Goal: Transaction & Acquisition: Purchase product/service

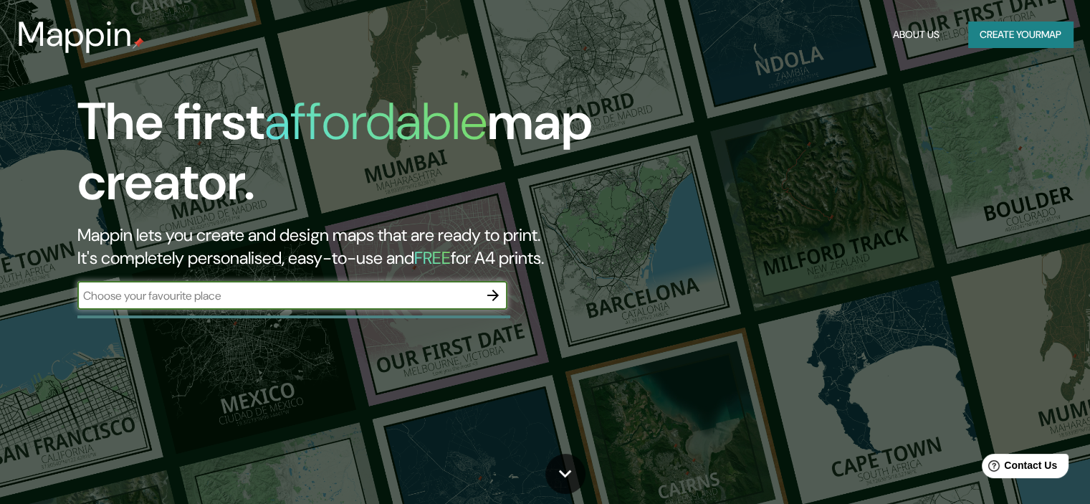
click at [364, 291] on input "text" at bounding box center [277, 295] width 401 height 16
type input "[US_STATE] [GEOGRAPHIC_DATA]"
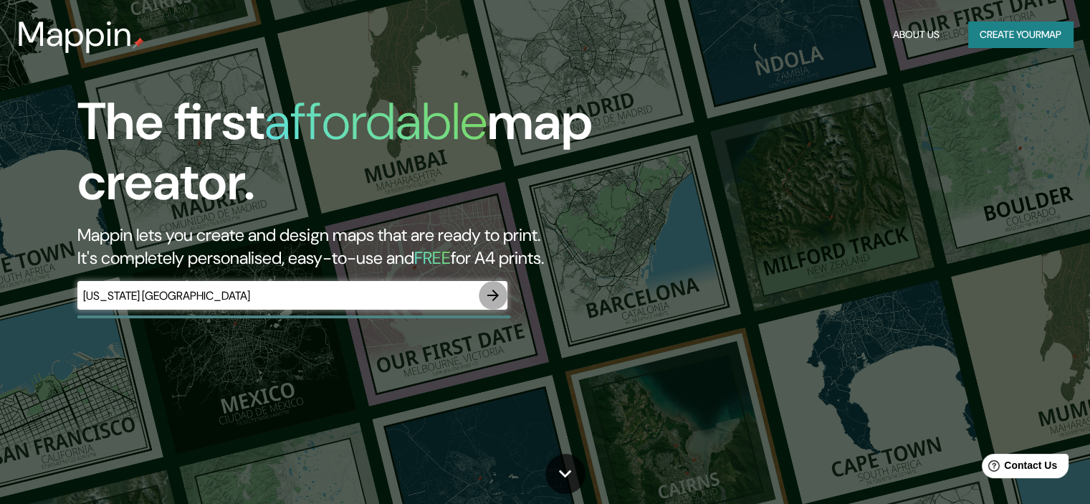
click at [486, 287] on icon "button" at bounding box center [492, 295] width 17 height 17
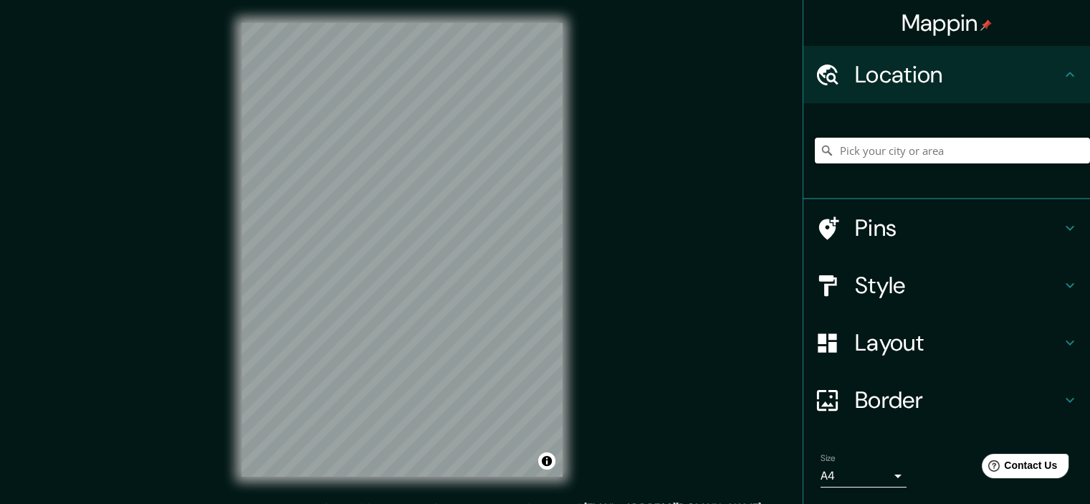
click at [989, 151] on input "Pick your city or area" at bounding box center [952, 151] width 275 height 26
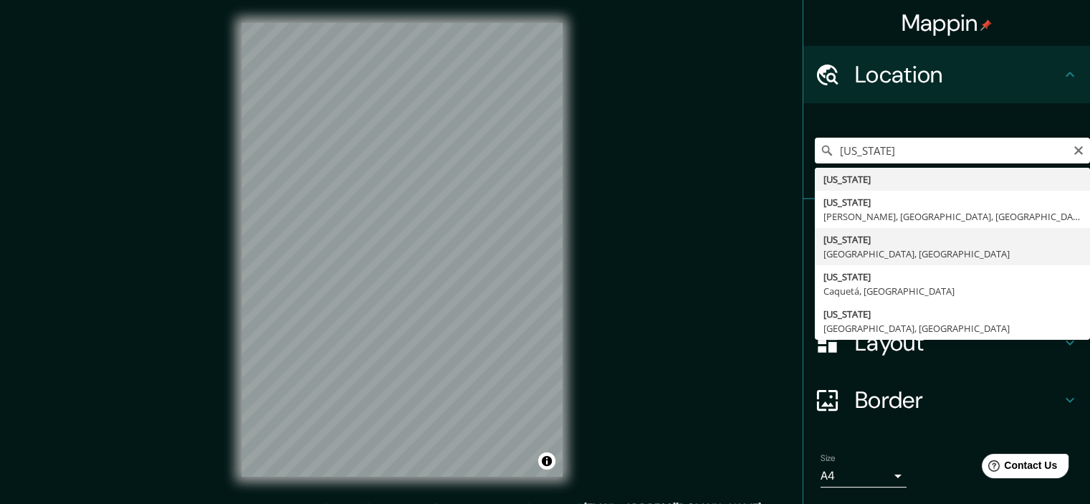
type input "[US_STATE], [GEOGRAPHIC_DATA], [GEOGRAPHIC_DATA]"
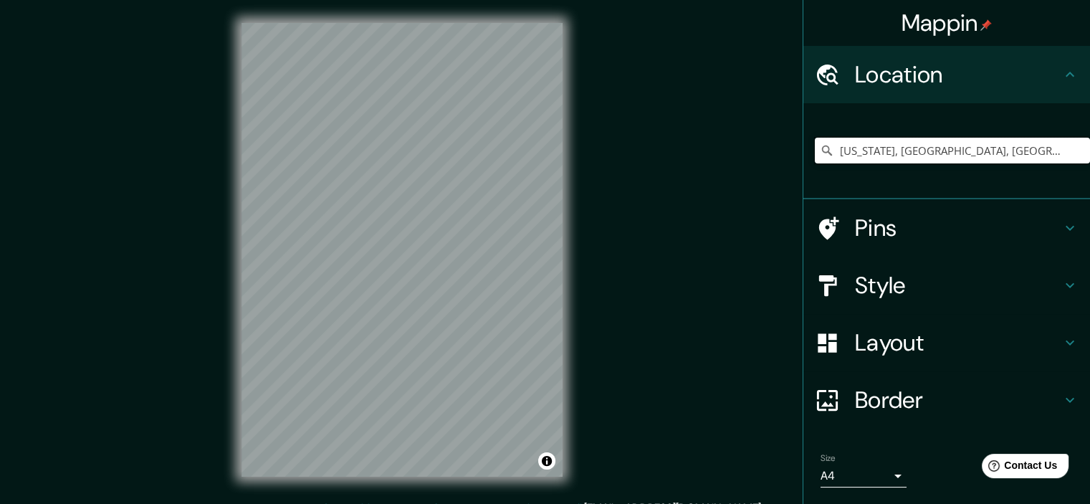
scroll to position [43, 0]
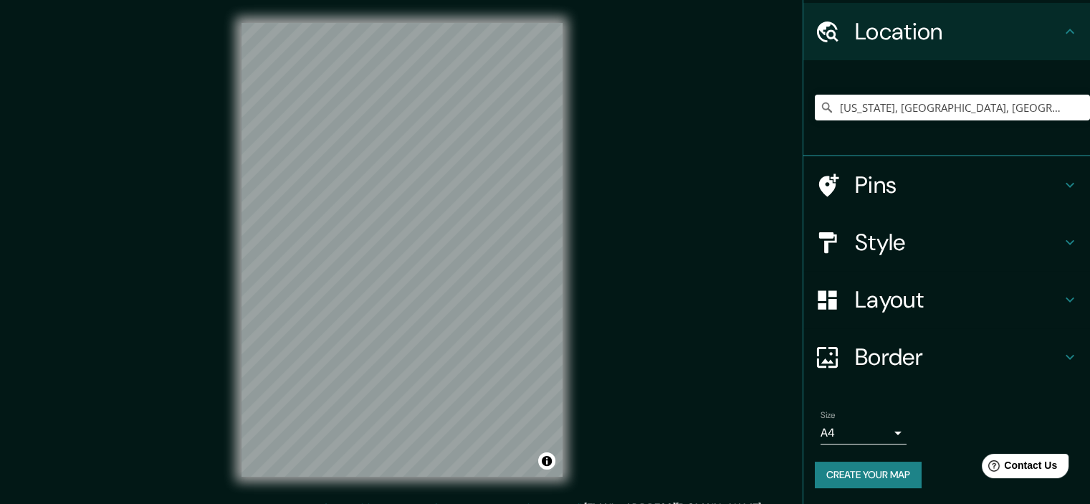
click at [926, 241] on h4 "Style" at bounding box center [958, 242] width 206 height 29
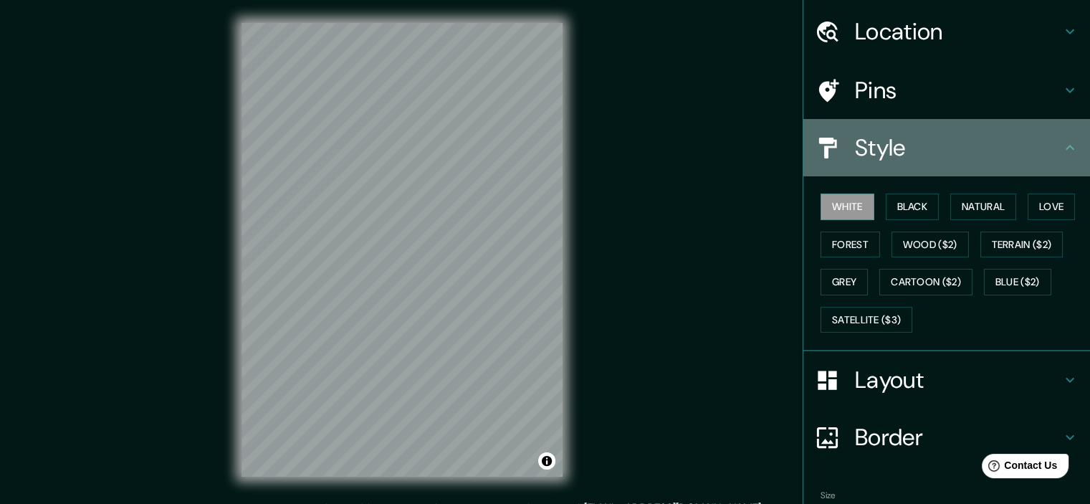
click at [937, 151] on h4 "Style" at bounding box center [958, 147] width 206 height 29
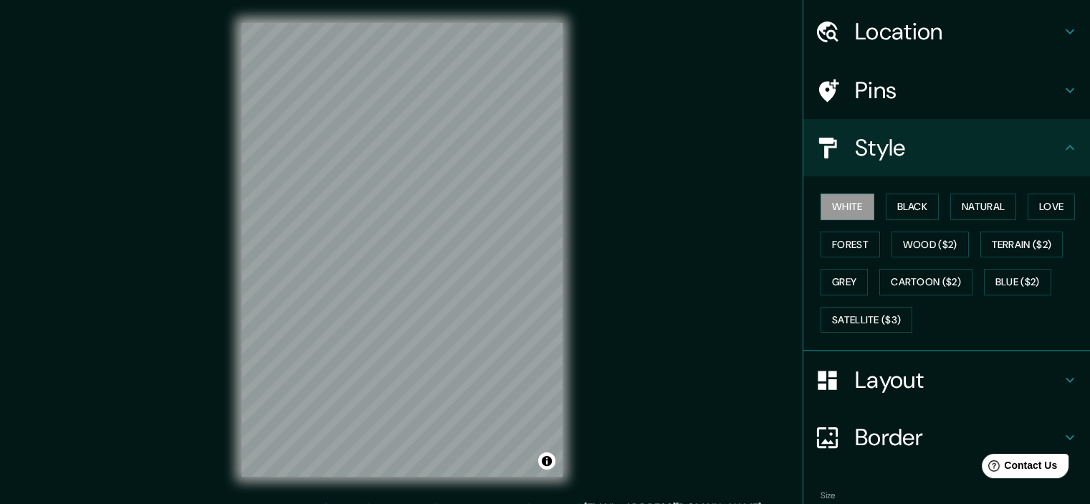
click at [1065, 148] on icon at bounding box center [1069, 147] width 17 height 17
click at [1061, 147] on icon at bounding box center [1069, 147] width 17 height 17
click at [1061, 145] on icon at bounding box center [1069, 147] width 17 height 17
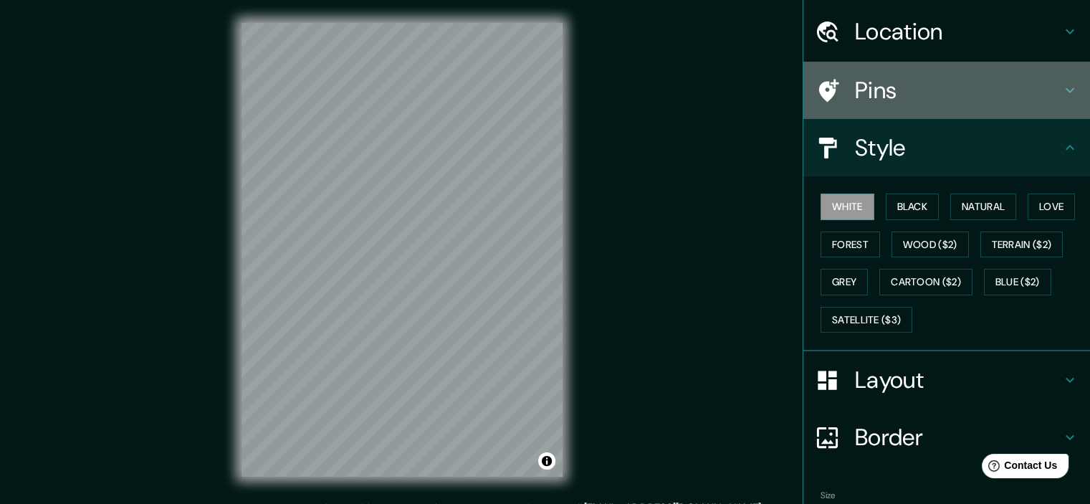
click at [1015, 97] on h4 "Pins" at bounding box center [958, 90] width 206 height 29
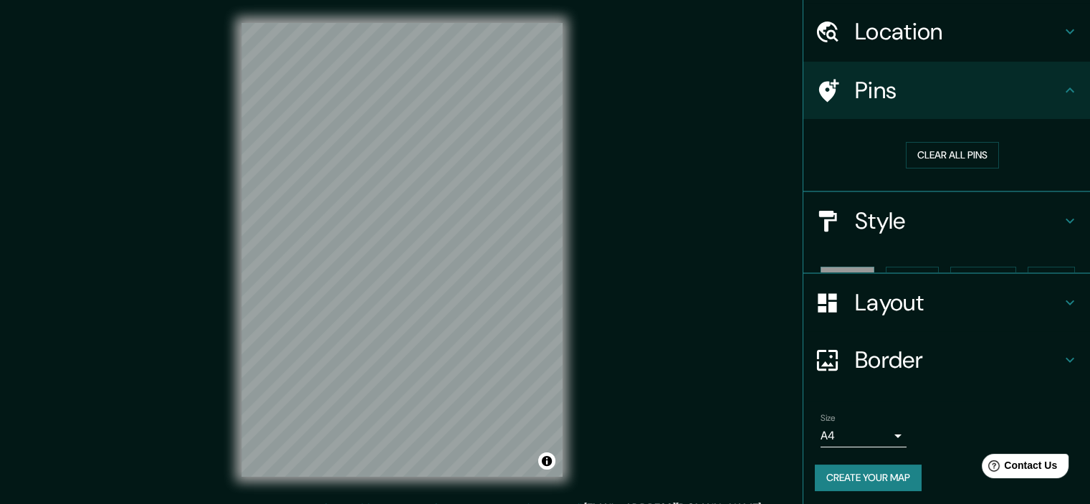
scroll to position [21, 0]
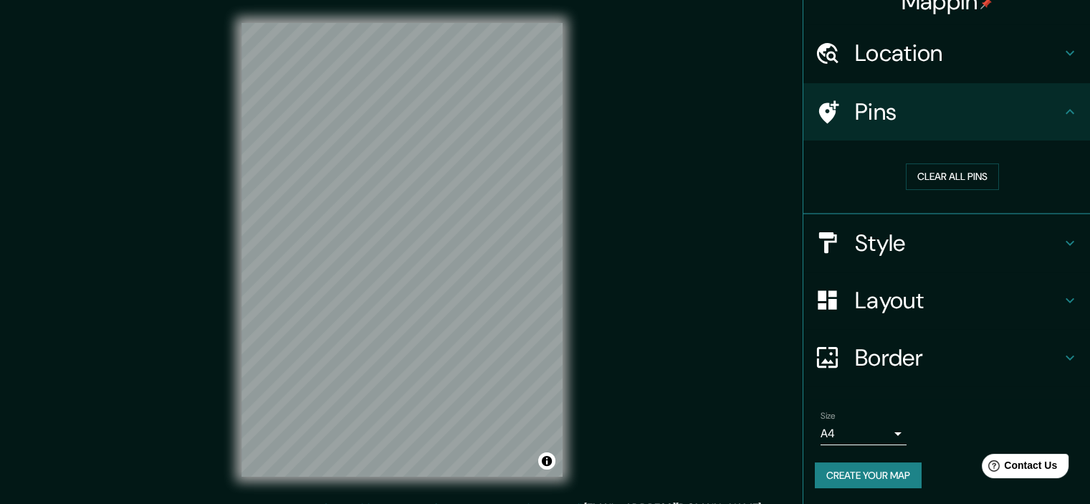
click at [1031, 52] on h4 "Location" at bounding box center [958, 53] width 206 height 29
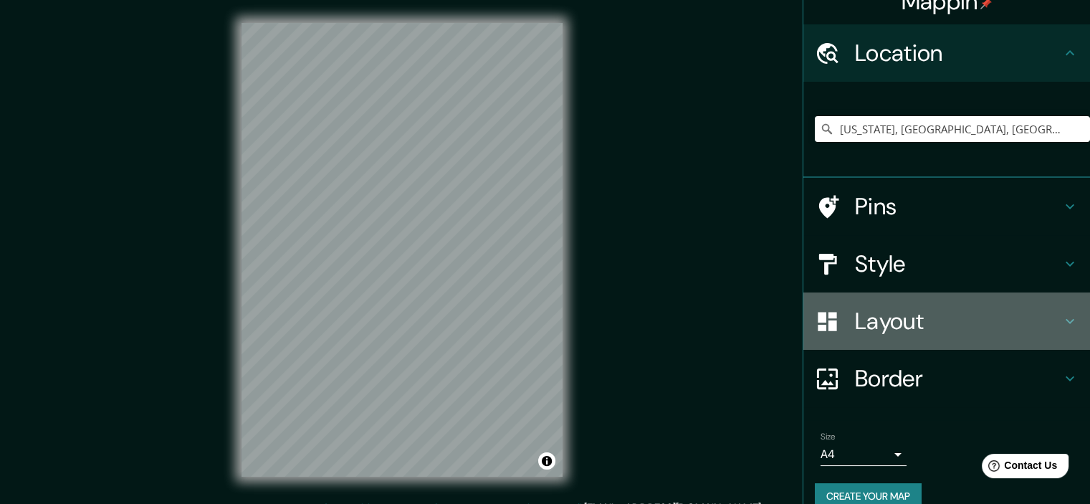
click at [956, 333] on h4 "Layout" at bounding box center [958, 321] width 206 height 29
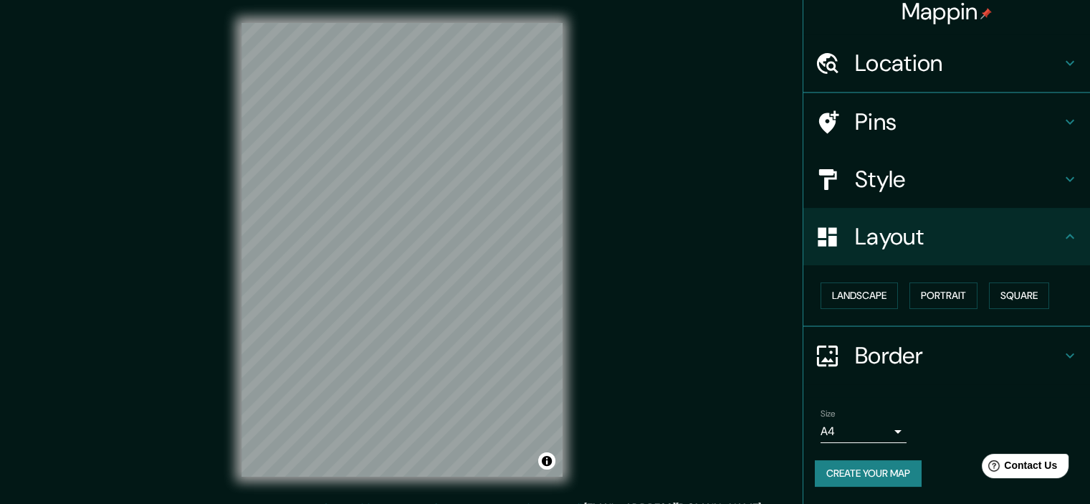
scroll to position [10, 0]
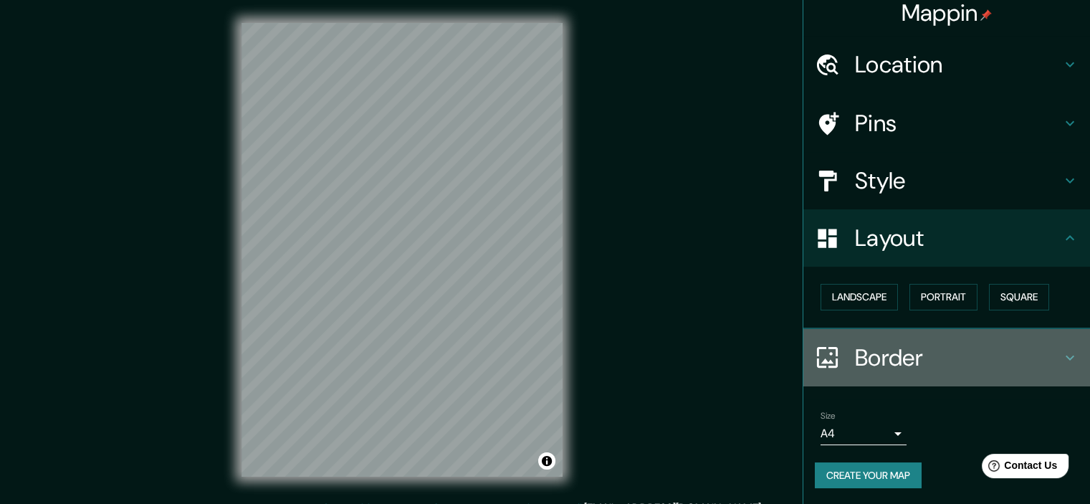
click at [952, 351] on h4 "Border" at bounding box center [958, 357] width 206 height 29
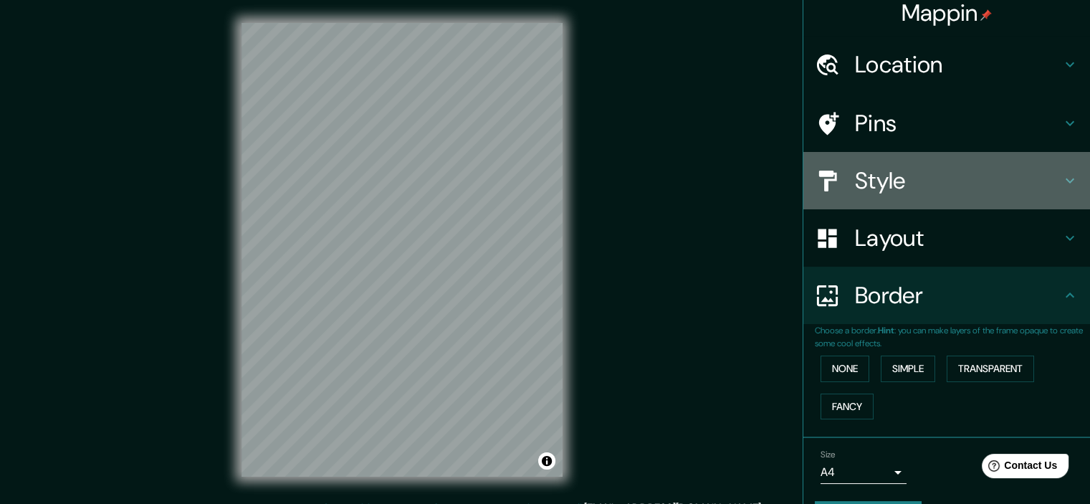
click at [957, 178] on h4 "Style" at bounding box center [958, 180] width 206 height 29
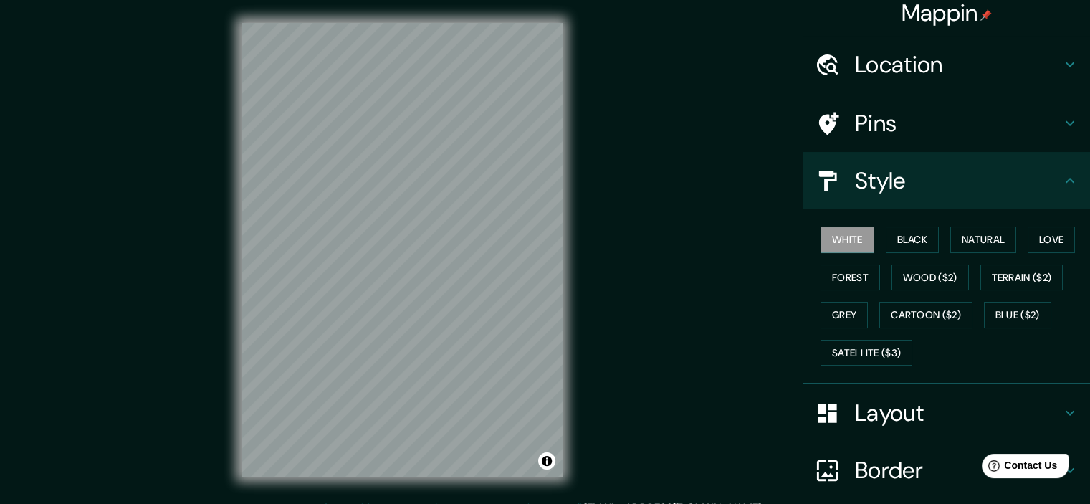
click at [952, 111] on h4 "Pins" at bounding box center [958, 123] width 206 height 29
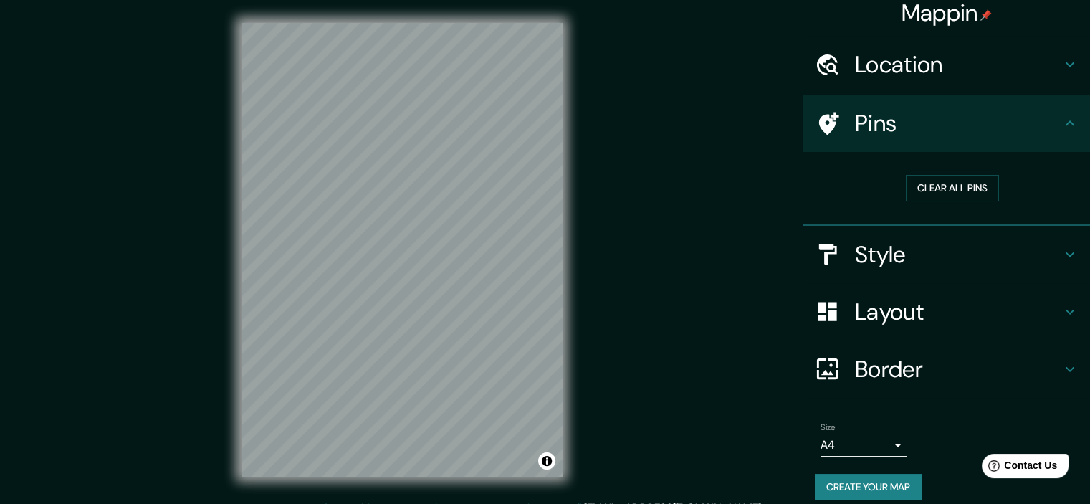
click at [942, 82] on div "Location" at bounding box center [946, 64] width 287 height 57
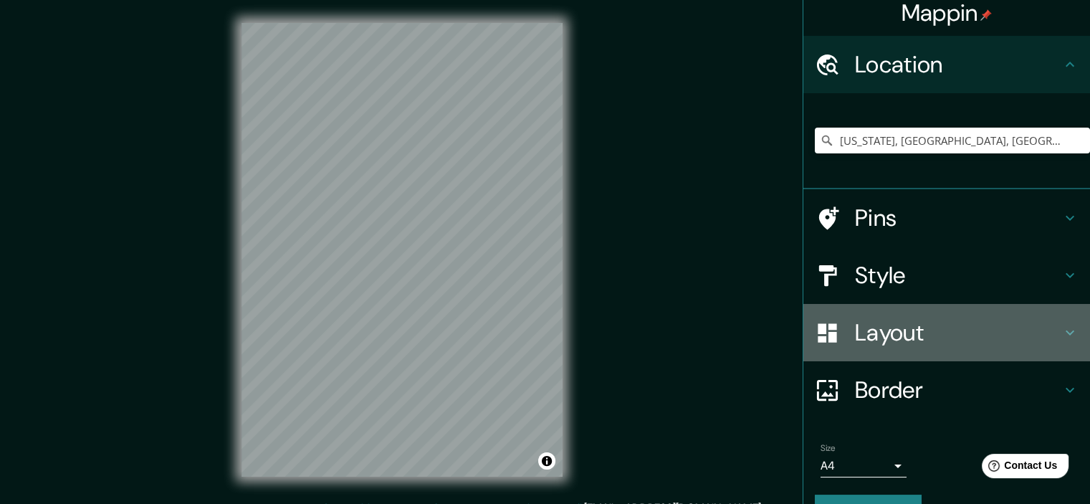
click at [939, 323] on h4 "Layout" at bounding box center [958, 332] width 206 height 29
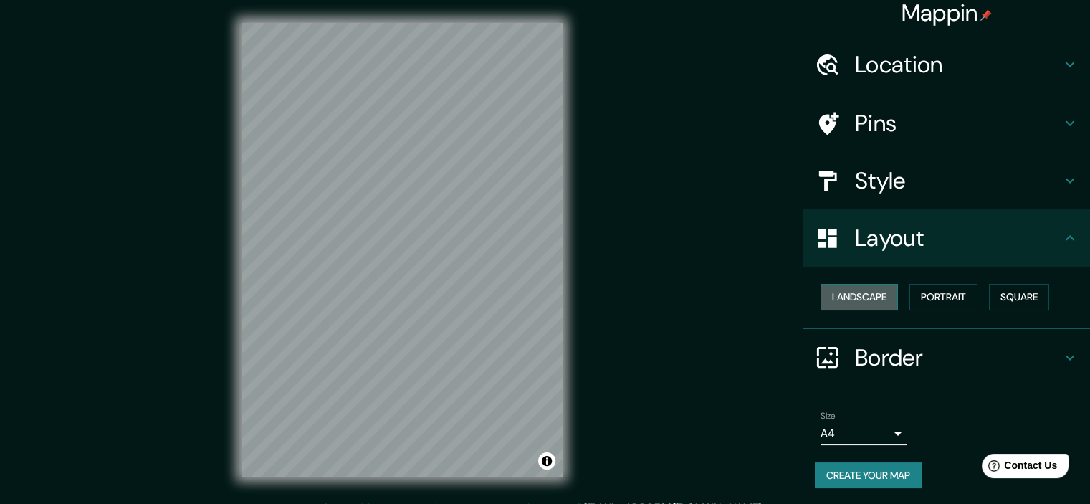
click at [862, 305] on button "Landscape" at bounding box center [859, 297] width 77 height 27
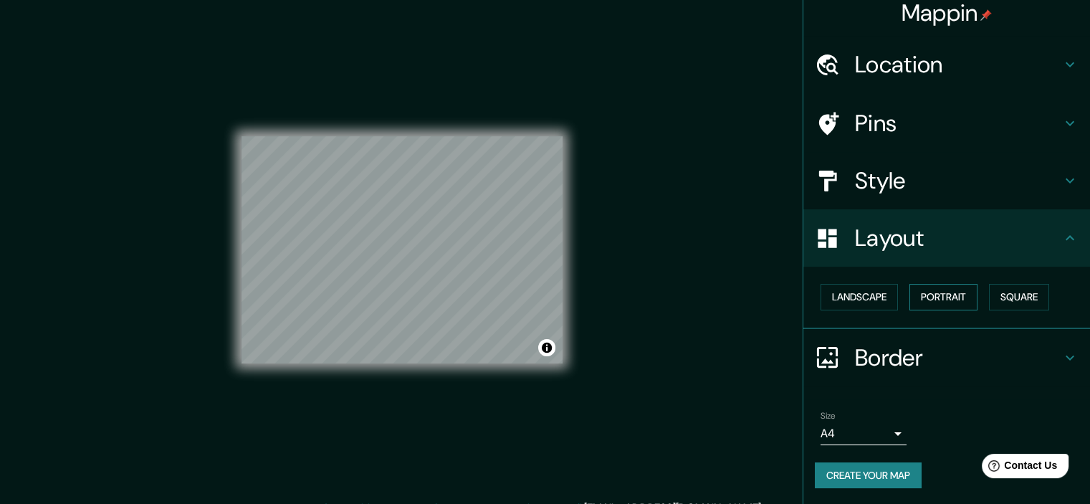
click at [934, 297] on button "Portrait" at bounding box center [943, 297] width 68 height 27
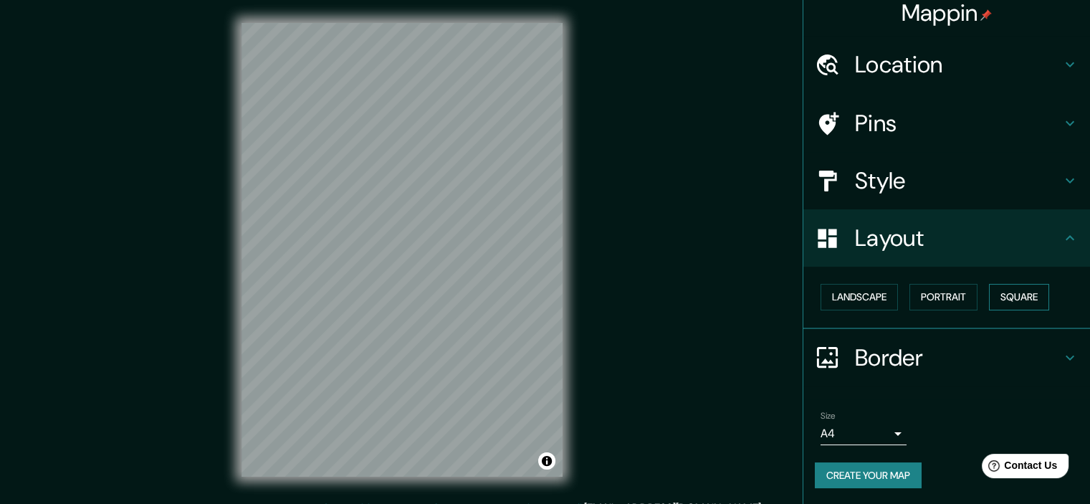
click at [1008, 290] on button "Square" at bounding box center [1019, 297] width 60 height 27
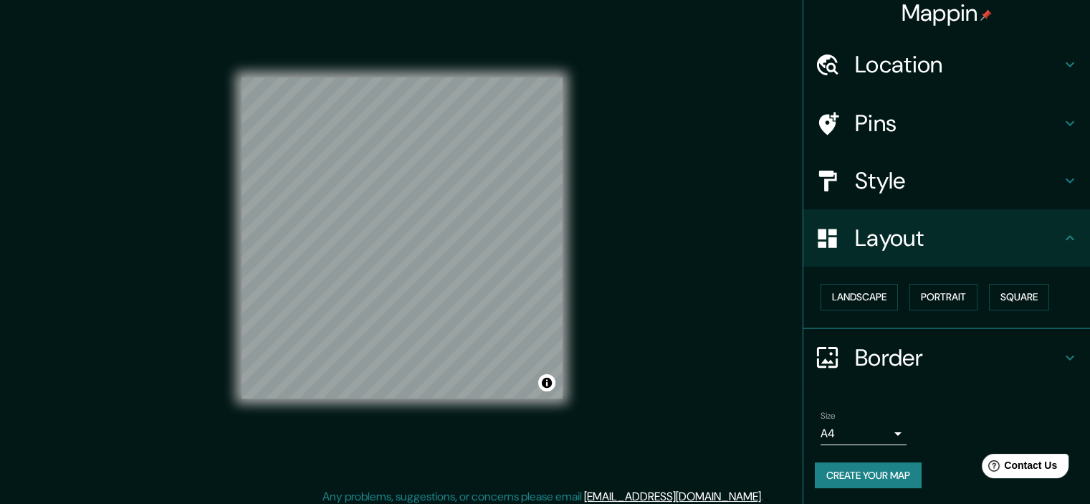
scroll to position [18, 0]
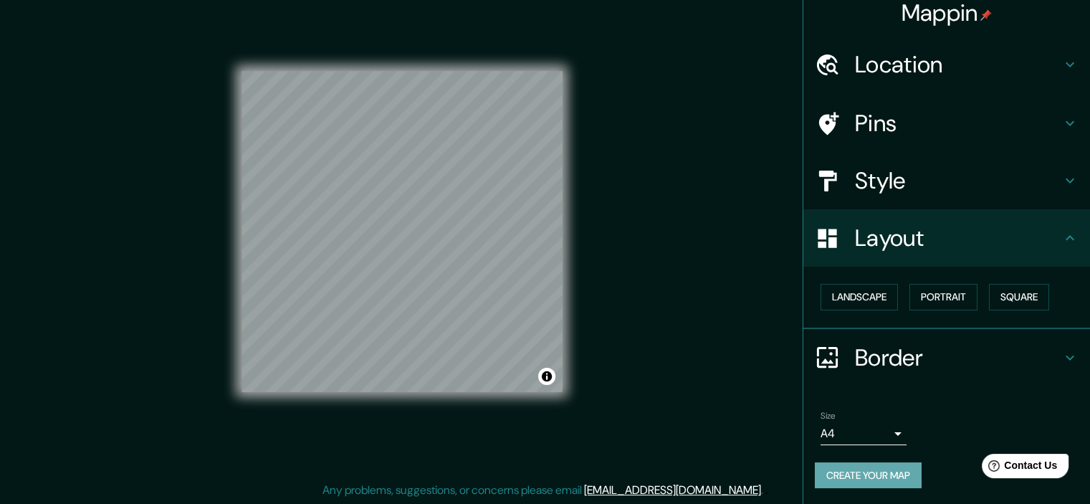
click at [887, 472] on button "Create your map" at bounding box center [868, 475] width 107 height 27
click at [547, 378] on button "Toggle attribution" at bounding box center [546, 376] width 17 height 17
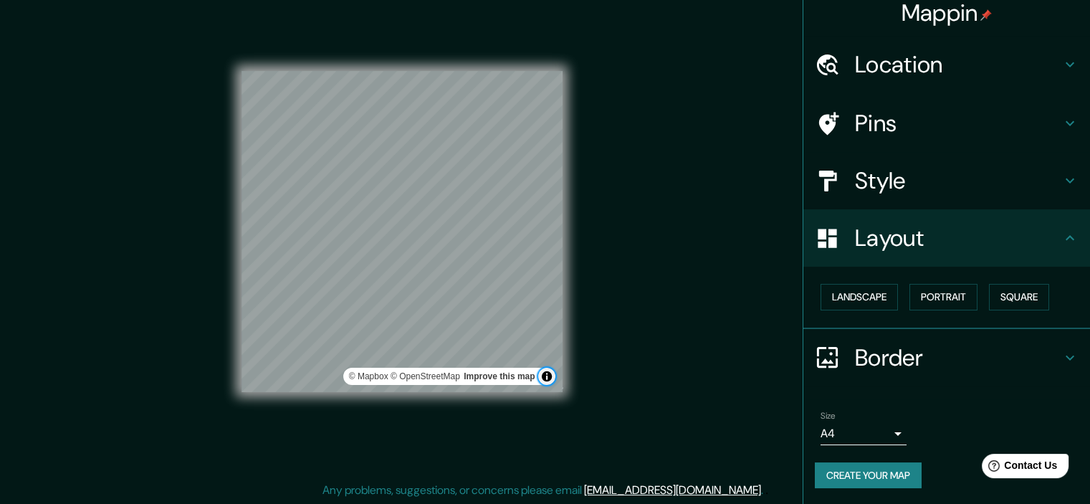
click at [547, 376] on button "Toggle attribution" at bounding box center [546, 376] width 17 height 17
click at [619, 386] on div "Mappin Location [US_STATE], [GEOGRAPHIC_DATA], [GEOGRAPHIC_DATA] Pins Style Lay…" at bounding box center [545, 243] width 1090 height 522
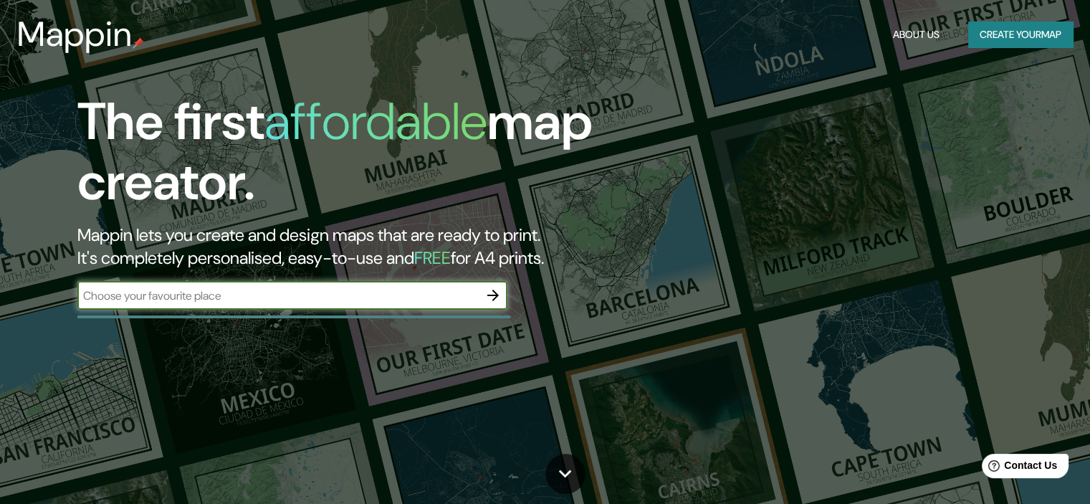
click at [296, 294] on input "text" at bounding box center [277, 295] width 401 height 16
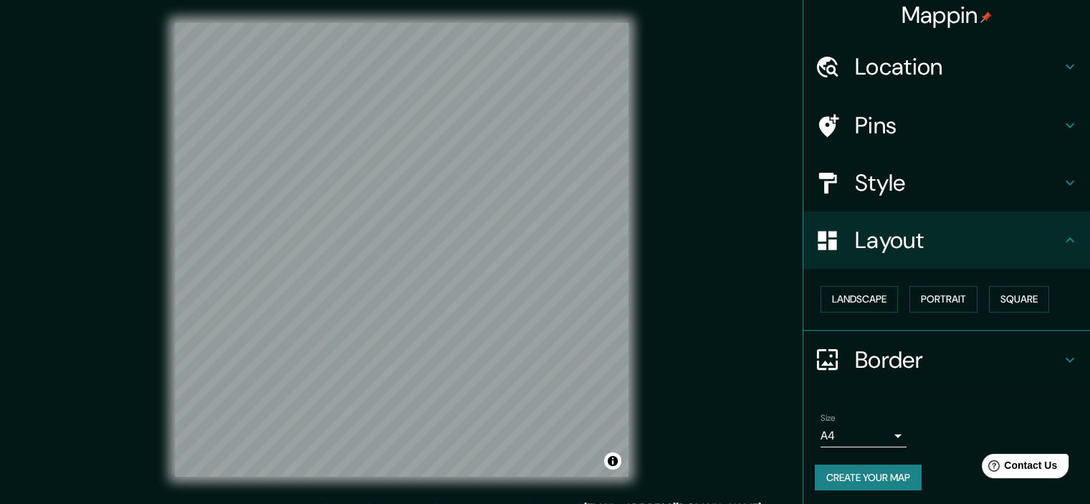
scroll to position [10, 0]
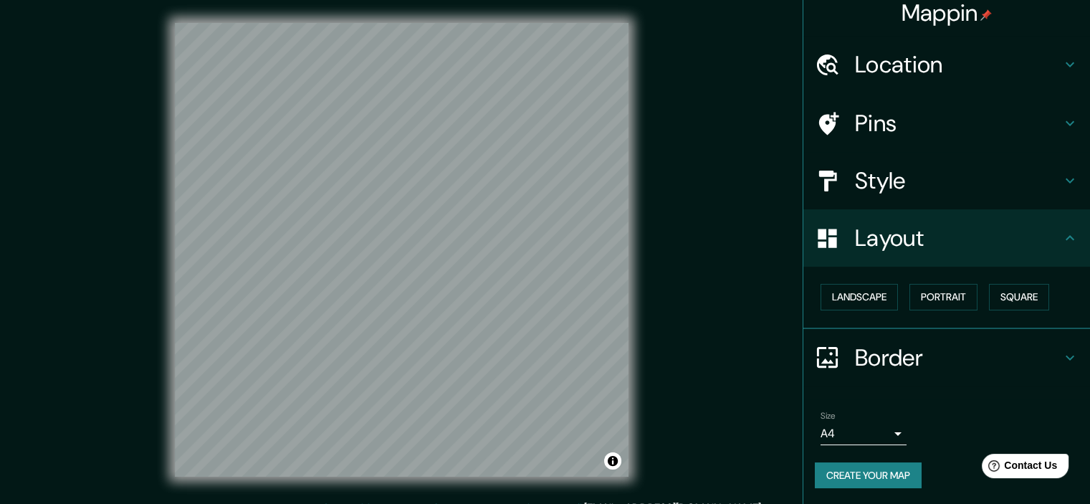
click at [935, 361] on h4 "Border" at bounding box center [958, 357] width 206 height 29
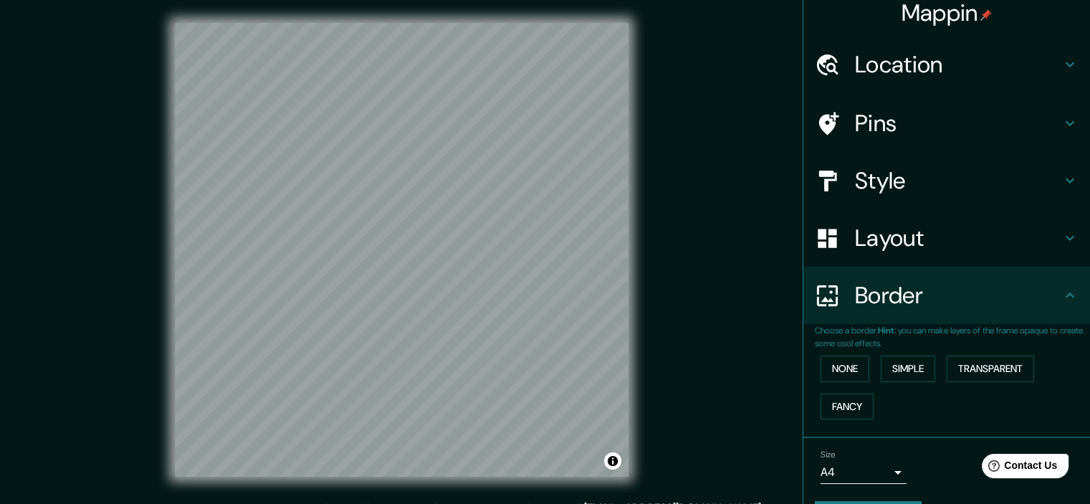
scroll to position [0, 0]
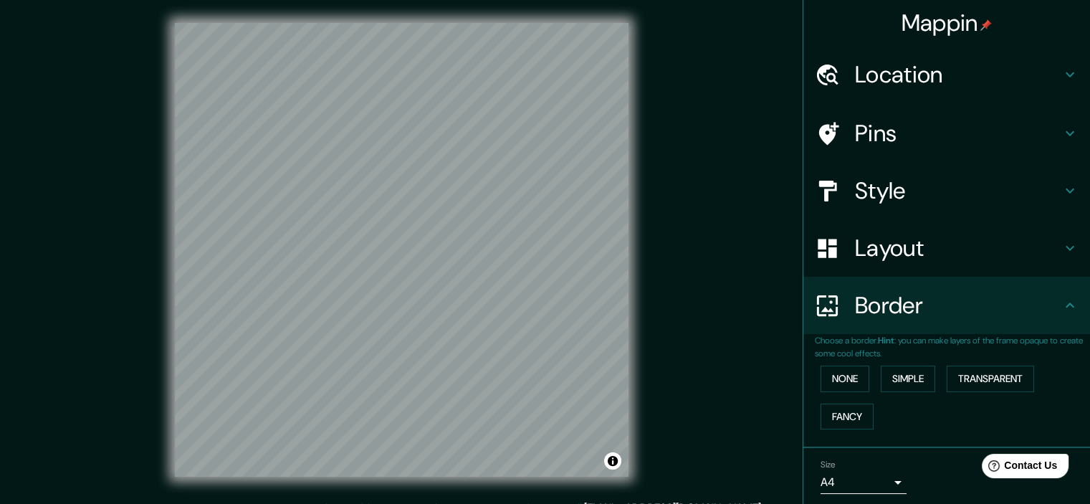
click at [947, 21] on h4 "Mappin" at bounding box center [946, 23] width 91 height 29
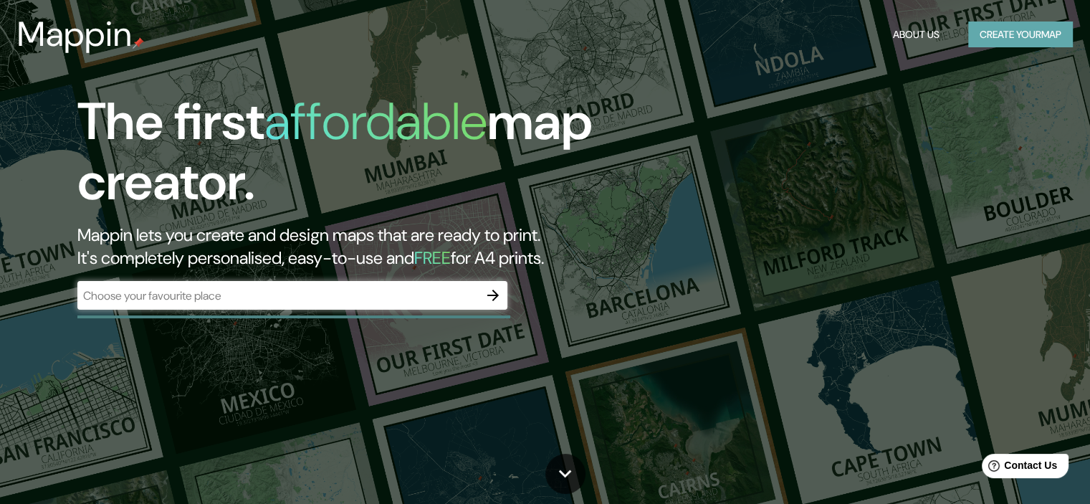
click at [1018, 36] on button "Create your map" at bounding box center [1020, 34] width 105 height 27
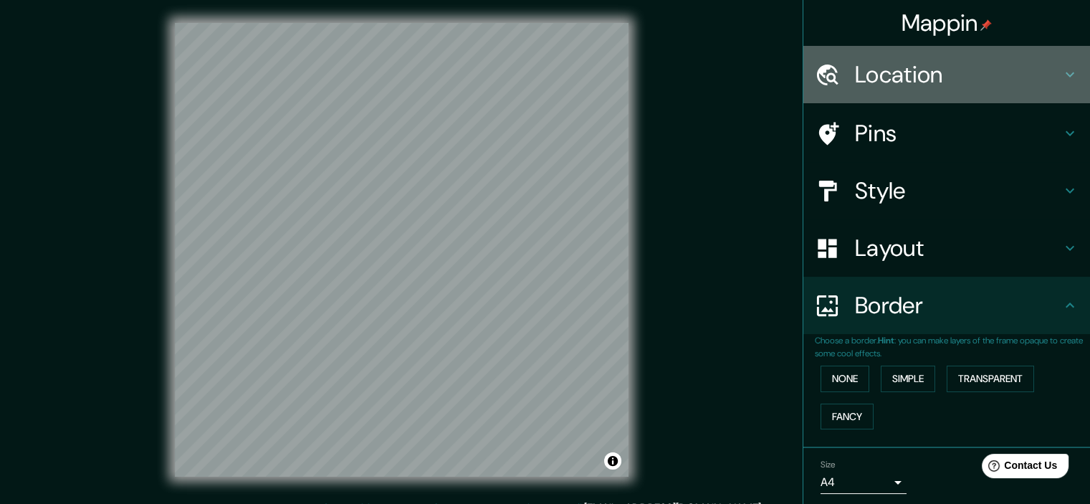
click at [1047, 67] on h4 "Location" at bounding box center [958, 74] width 206 height 29
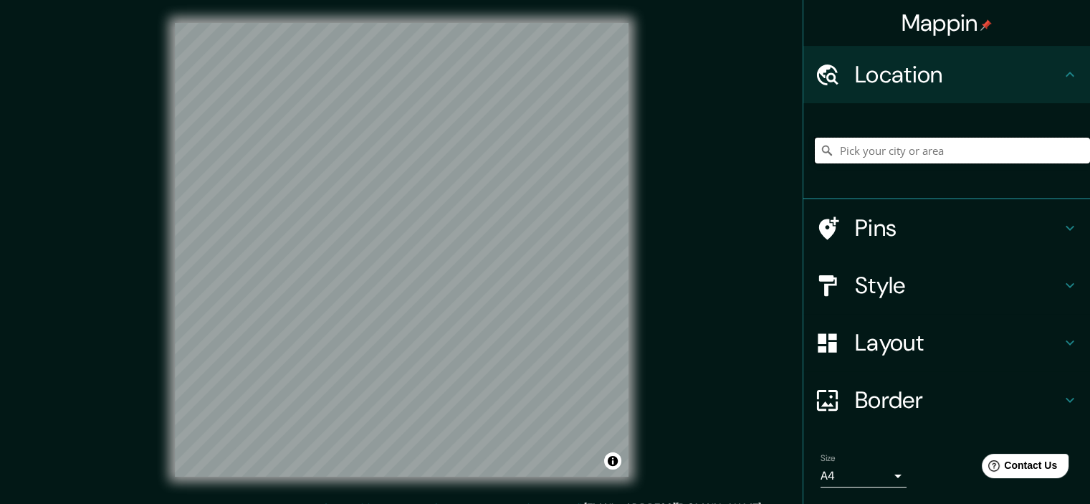
click at [949, 153] on input "Pick your city or area" at bounding box center [952, 151] width 275 height 26
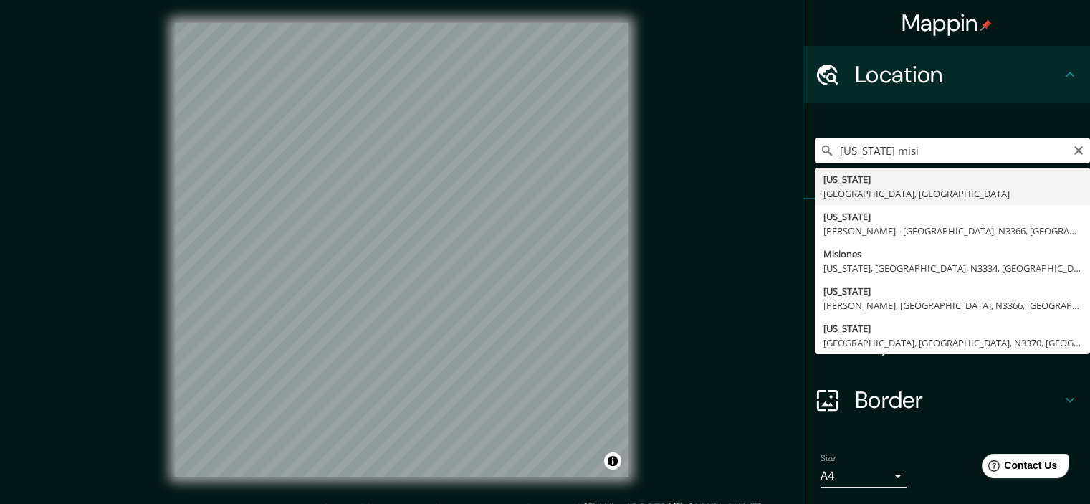
type input "[US_STATE], [GEOGRAPHIC_DATA], [GEOGRAPHIC_DATA]"
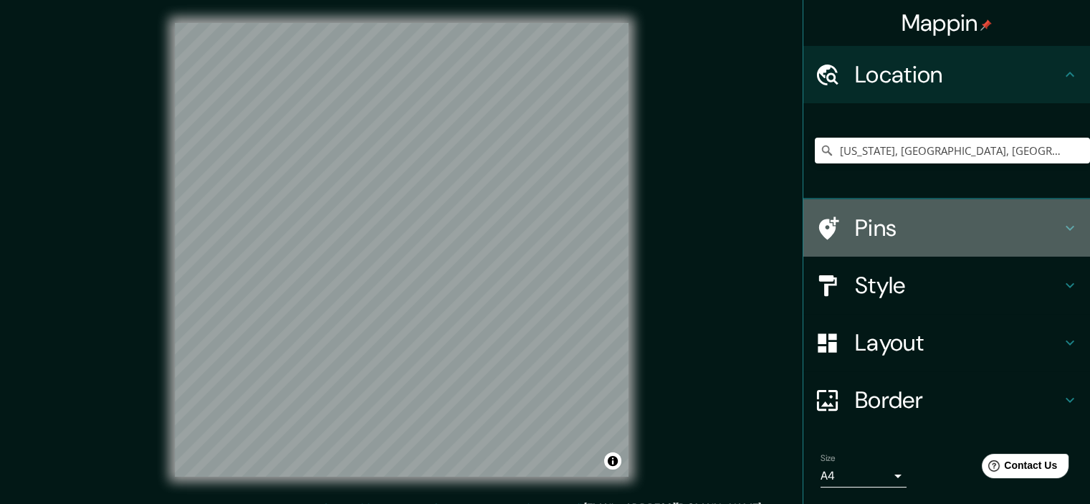
click at [894, 239] on h4 "Pins" at bounding box center [958, 228] width 206 height 29
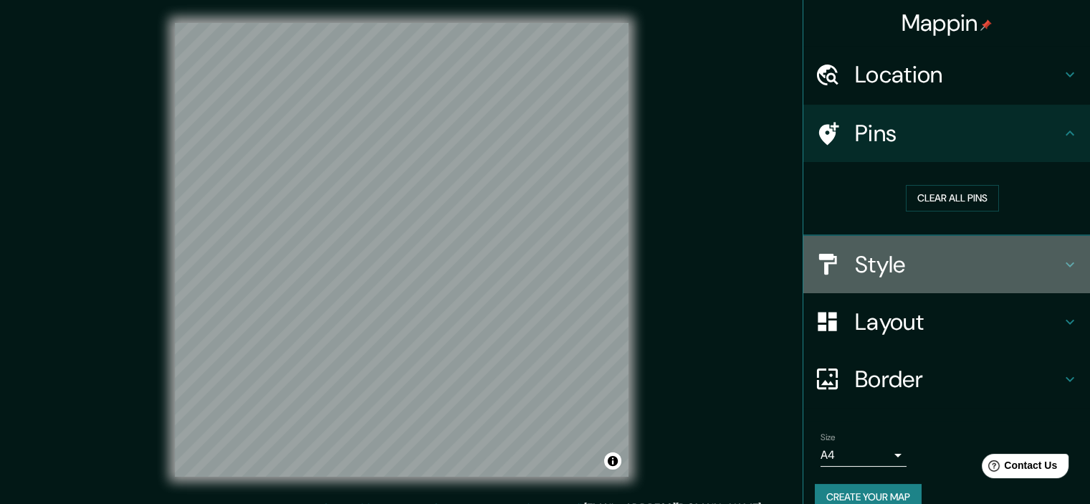
click at [922, 250] on h4 "Style" at bounding box center [958, 264] width 206 height 29
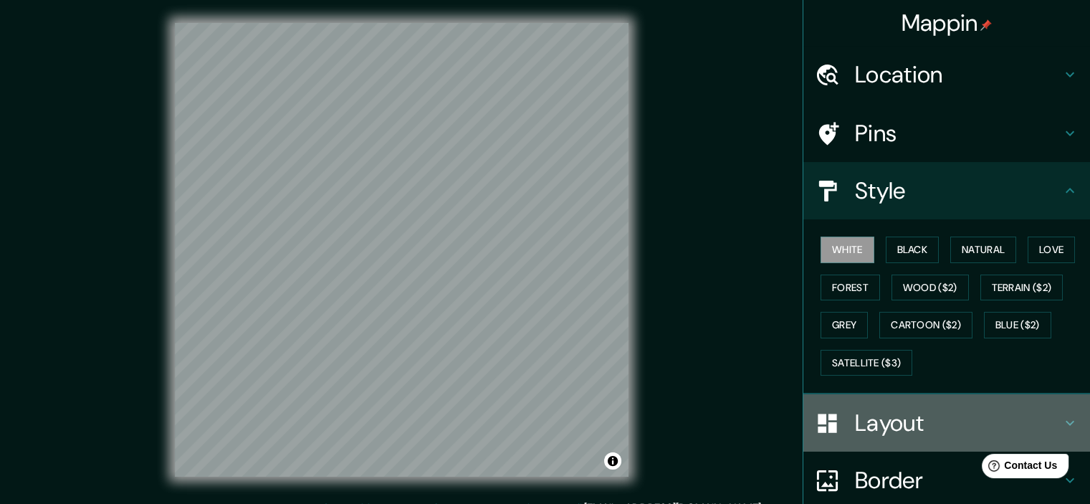
click at [924, 416] on h4 "Layout" at bounding box center [958, 422] width 206 height 29
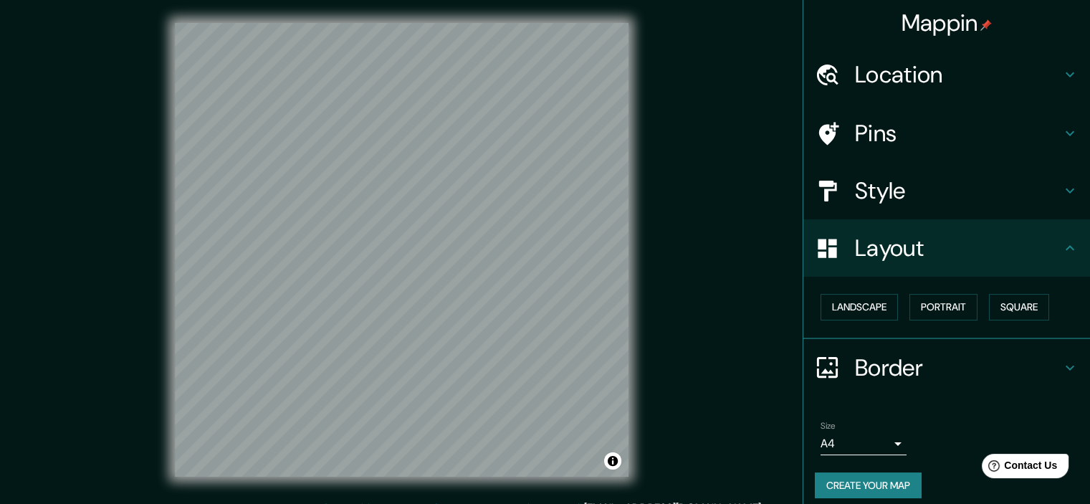
click at [906, 353] on h4 "Border" at bounding box center [958, 367] width 206 height 29
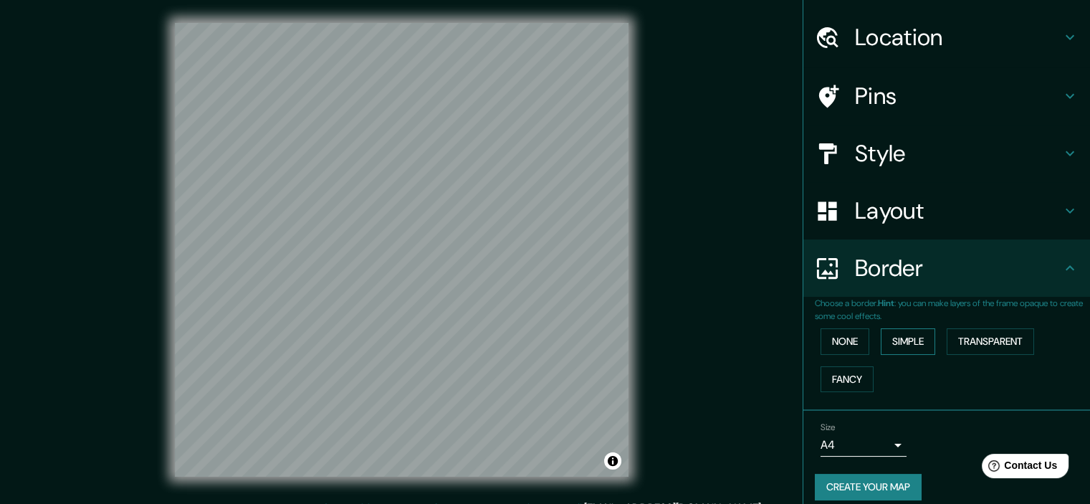
scroll to position [49, 0]
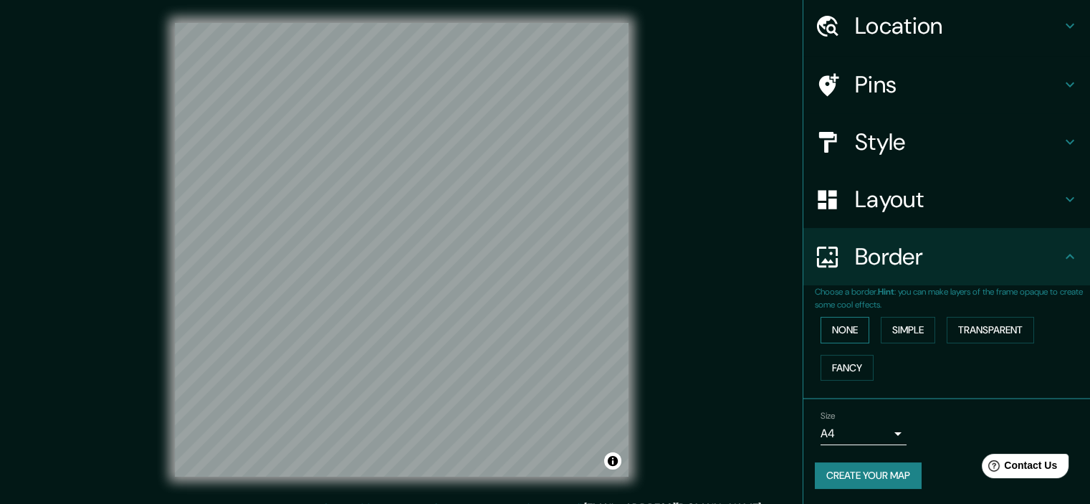
click at [846, 325] on button "None" at bounding box center [845, 330] width 49 height 27
click at [917, 199] on h4 "Layout" at bounding box center [958, 199] width 206 height 29
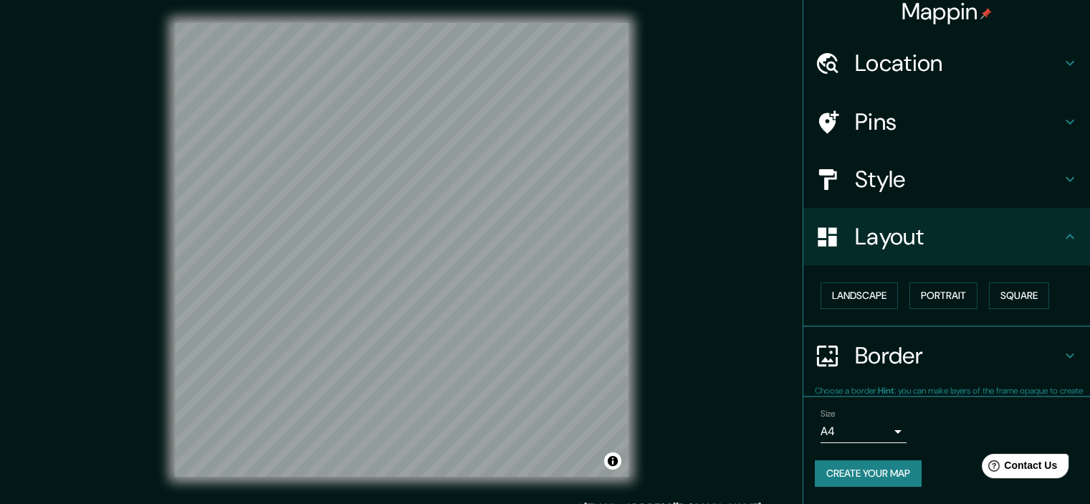
scroll to position [10, 0]
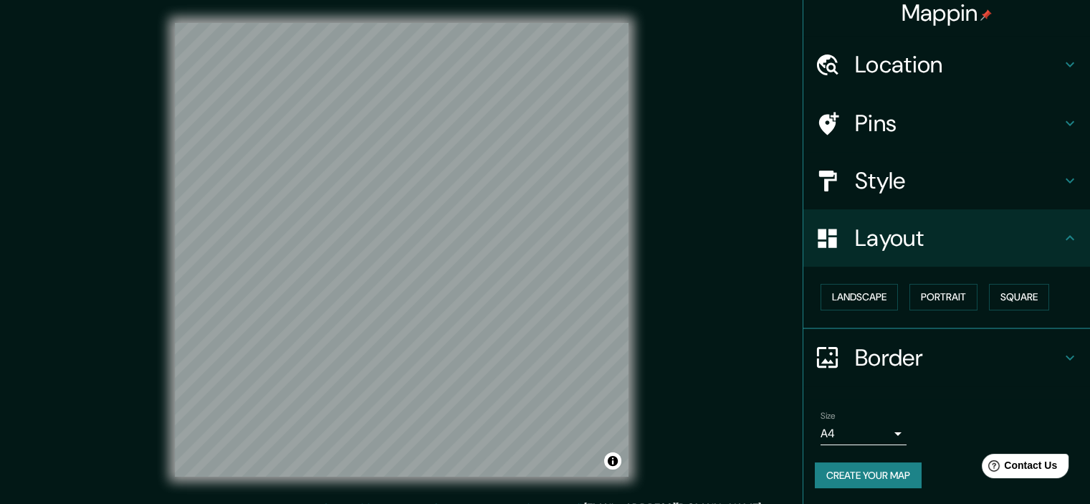
click at [912, 194] on div "Style" at bounding box center [946, 180] width 287 height 57
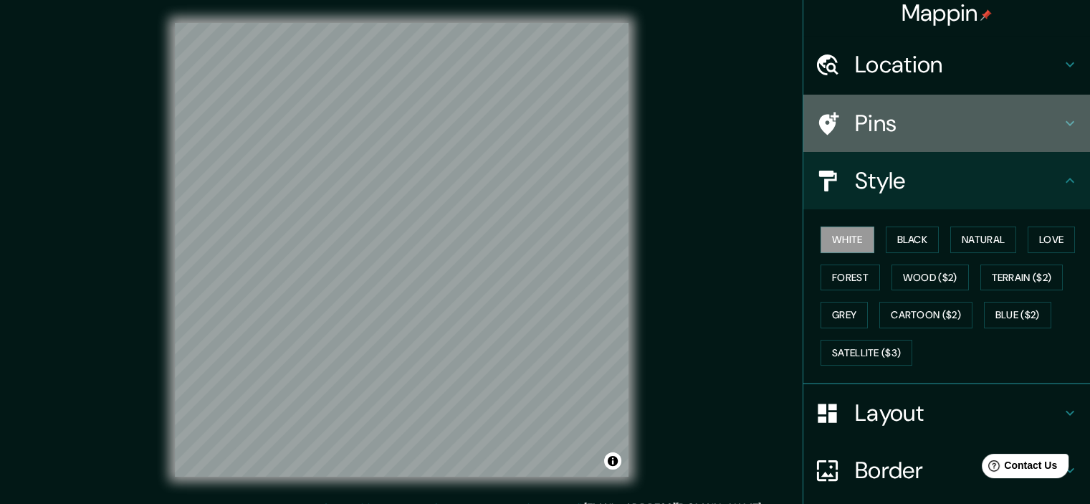
click at [903, 144] on div "Pins" at bounding box center [946, 123] width 287 height 57
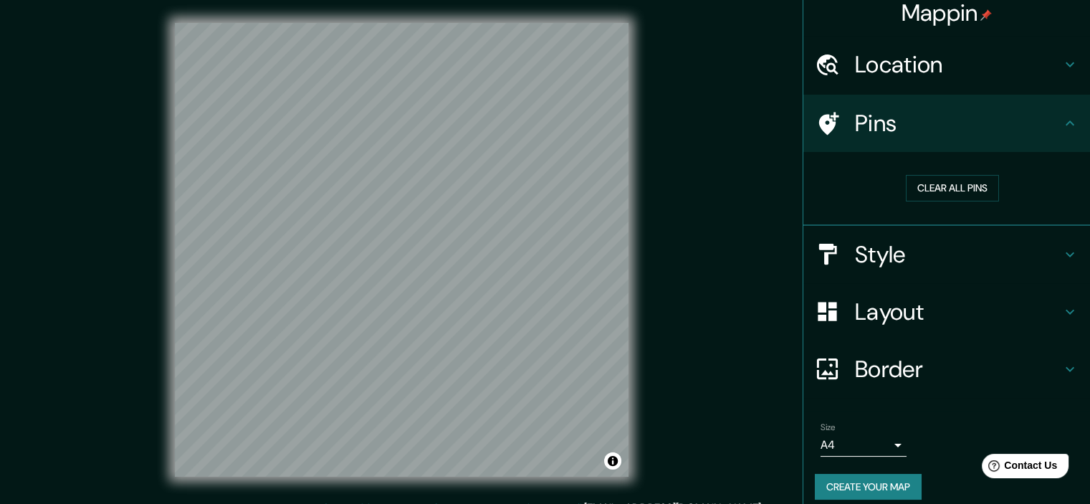
scroll to position [21, 0]
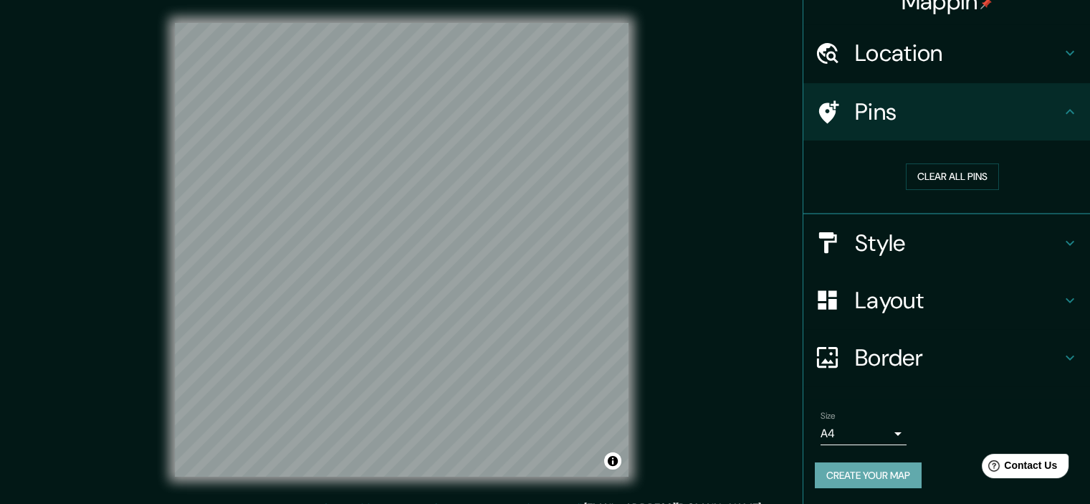
click at [874, 469] on button "Create your map" at bounding box center [868, 475] width 107 height 27
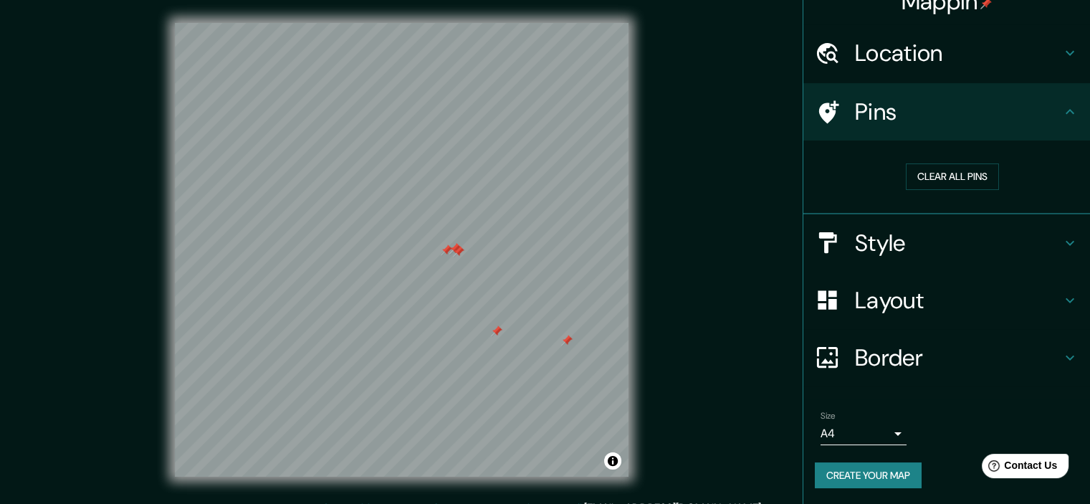
click at [450, 250] on div at bounding box center [446, 249] width 11 height 11
click at [459, 249] on div at bounding box center [458, 251] width 11 height 11
click at [451, 246] on div at bounding box center [454, 248] width 11 height 11
click at [496, 333] on div at bounding box center [496, 330] width 11 height 11
click at [456, 250] on div at bounding box center [454, 248] width 11 height 11
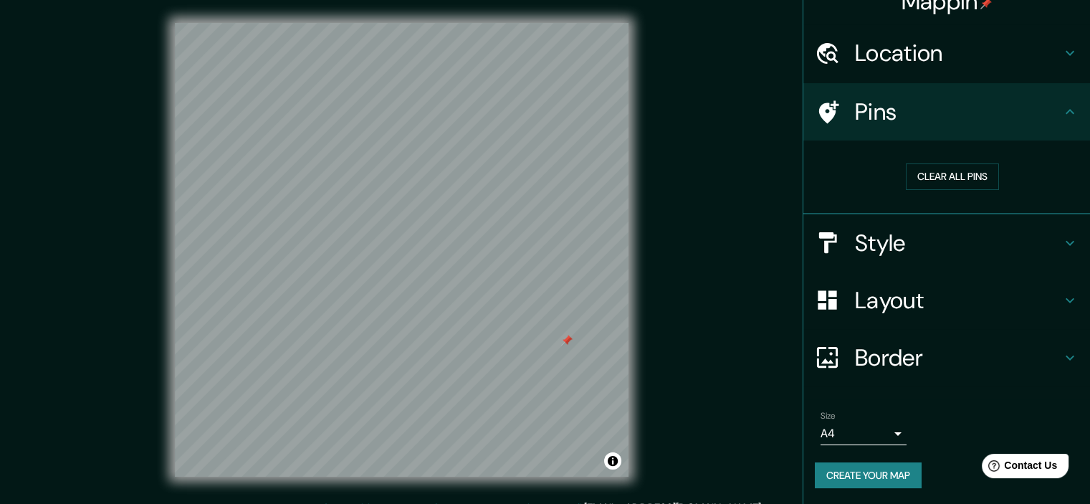
click at [567, 337] on div at bounding box center [566, 340] width 11 height 11
click at [853, 476] on button "Create your map" at bounding box center [868, 475] width 107 height 27
